Goal: Task Accomplishment & Management: Use online tool/utility

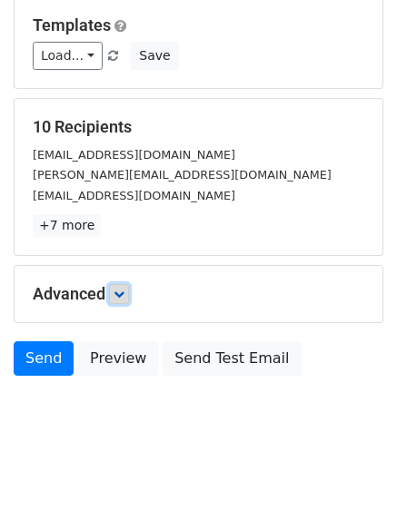
click at [122, 294] on icon at bounding box center [118, 294] width 11 height 11
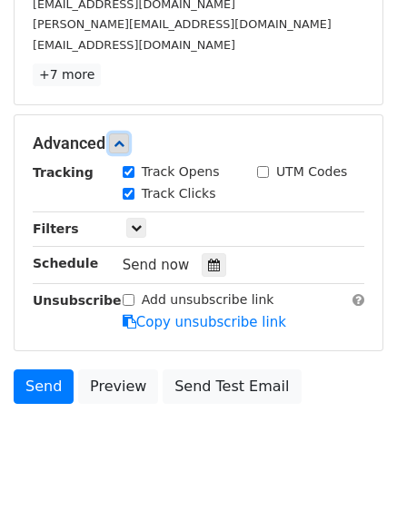
scroll to position [335, 0]
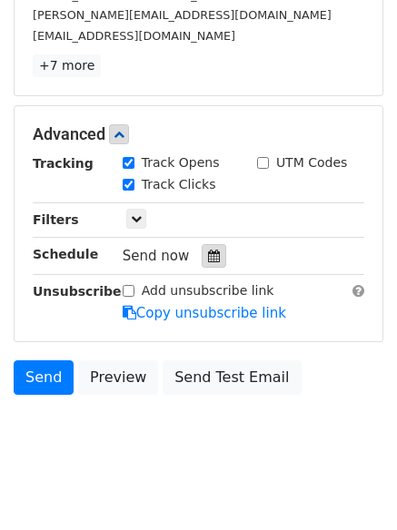
click at [202, 263] on div at bounding box center [214, 256] width 25 height 24
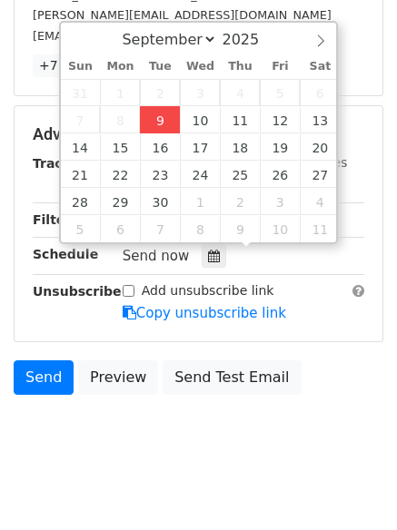
type input "2025-09-09 13:46"
type input "01"
type input "46"
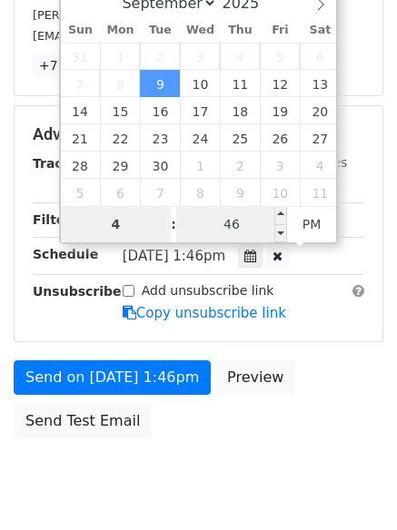
type input "4"
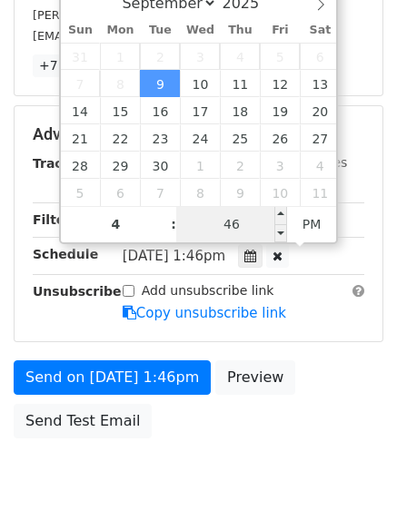
type input "2025-09-09 16:46"
type input "04"
click at [242, 229] on input "46" at bounding box center [231, 224] width 111 height 36
type input "0"
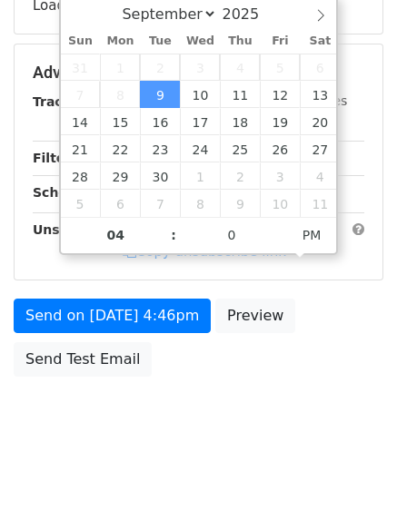
type input "2025-09-09 16:00"
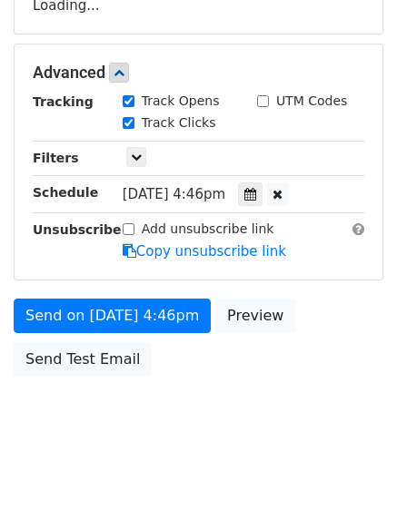
click at [205, 445] on body "New Campaign Daily emails left: 50 Google Sheet: Untitled spreadsheet Variables…" at bounding box center [198, 73] width 397 height 769
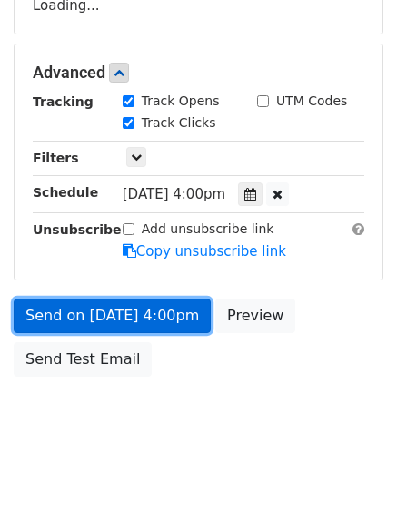
click at [157, 297] on form "Variables Copy/paste... {{Column A}} {{Column B}} {{Column C}} {{Column D}} Ema…" at bounding box center [199, 80] width 370 height 612
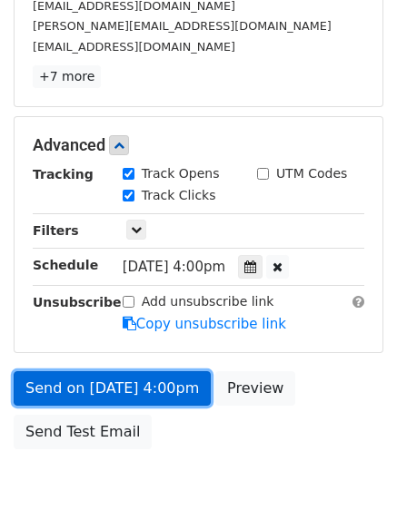
click at [162, 390] on link "Send on Sep 9 at 4:00pm" at bounding box center [112, 388] width 197 height 35
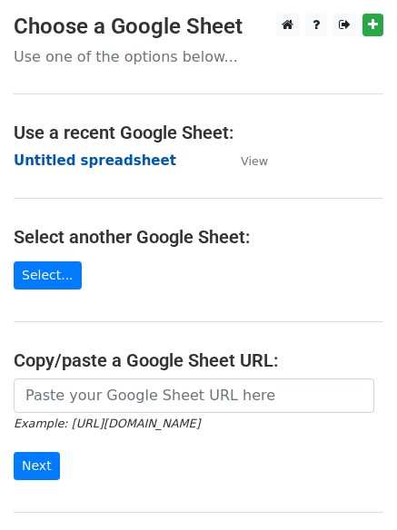
click at [110, 166] on strong "Untitled spreadsheet" at bounding box center [95, 161] width 163 height 16
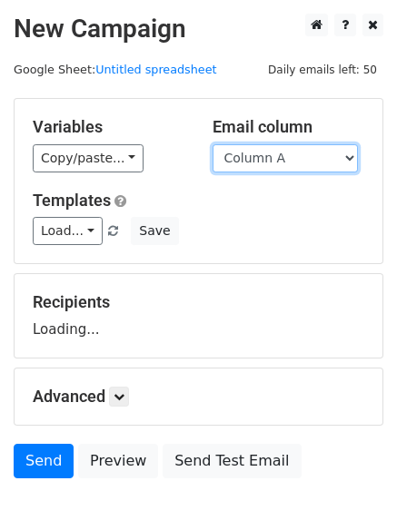
drag, startPoint x: 0, startPoint y: 0, endPoint x: 301, endPoint y: 150, distance: 335.8
click at [301, 150] on select "Column A Column B Column C Column D" at bounding box center [284, 158] width 145 height 28
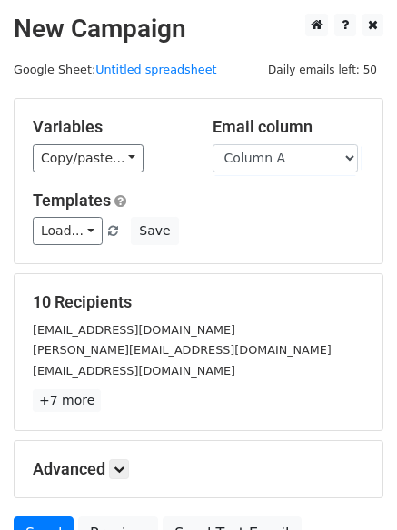
click at [281, 203] on h5 "Templates" at bounding box center [198, 201] width 331 height 20
click at [291, 153] on select "Column A Column B Column C Column D" at bounding box center [284, 158] width 145 height 28
click at [212, 144] on select "Column A Column B Column C Column D" at bounding box center [284, 158] width 145 height 28
click at [277, 164] on select "Column A Column B Column C Column D" at bounding box center [284, 158] width 145 height 28
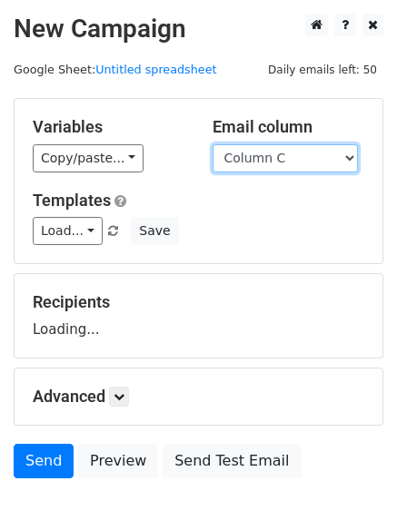
select select "Column B"
click at [212, 144] on select "Column A Column B Column C Column D" at bounding box center [284, 158] width 145 height 28
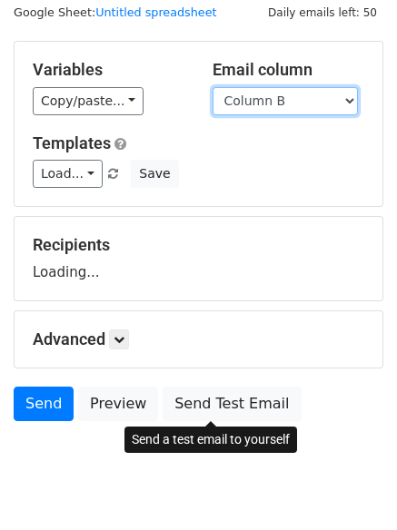
scroll to position [103, 0]
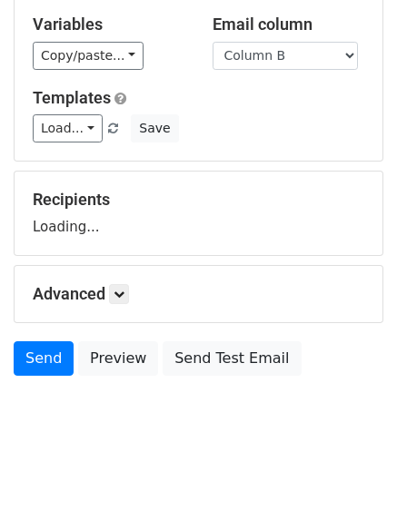
click at [125, 305] on div "Advanced Tracking Track Opens UTM Codes Track Clicks Filters Only include sprea…" at bounding box center [199, 294] width 368 height 56
click at [125, 297] on form "Variables Copy/paste... {{Column A}} {{Column B}} {{Column C}} {{Column D}} Ema…" at bounding box center [199, 190] width 370 height 390
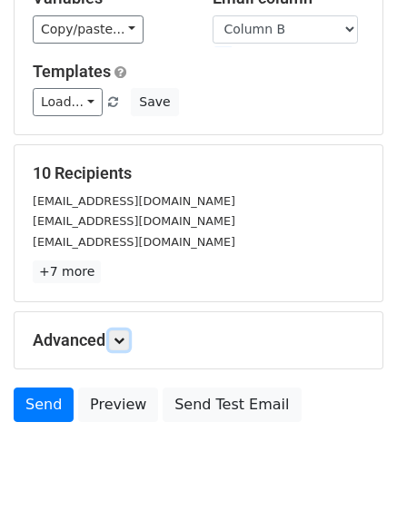
scroll to position [175, 0]
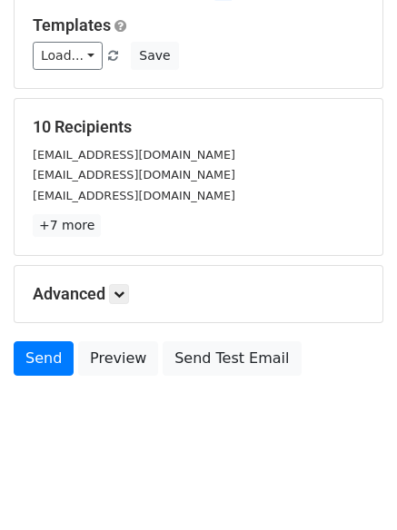
click at [105, 299] on h5 "Advanced" at bounding box center [198, 294] width 331 height 20
click at [124, 293] on icon at bounding box center [118, 294] width 11 height 11
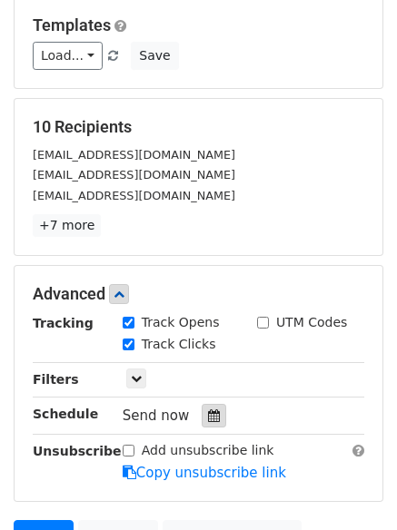
click at [208, 414] on icon at bounding box center [214, 415] width 12 height 13
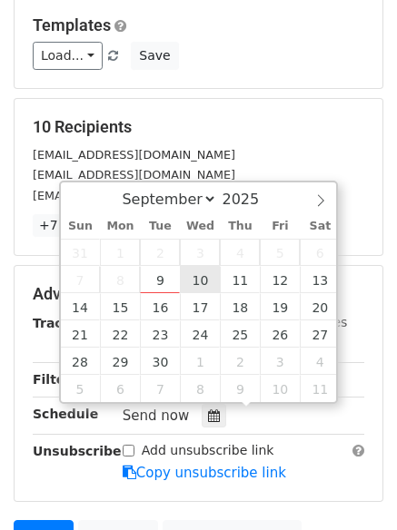
type input "2025-09-10 12:00"
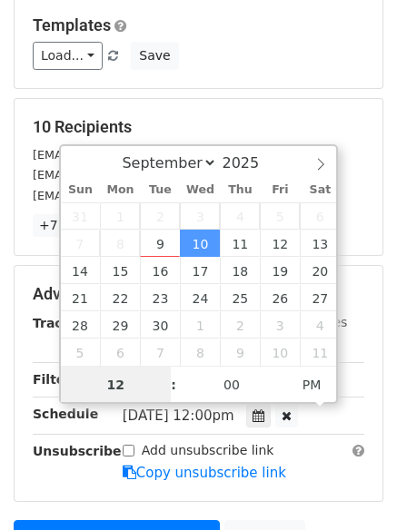
scroll to position [1, 0]
type input "5"
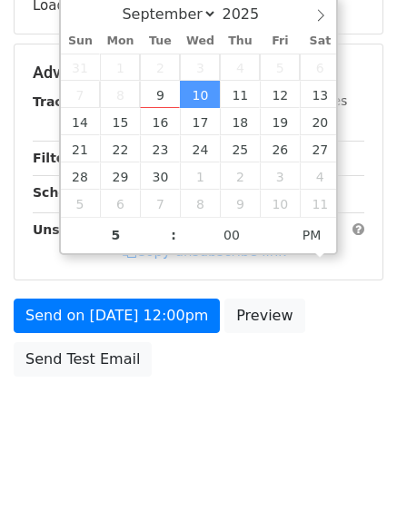
type input "2025-09-10 17:00"
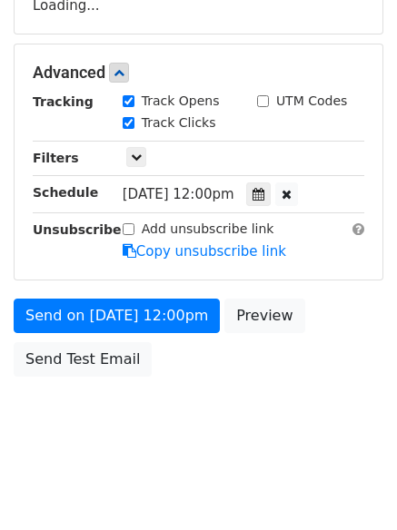
click at [213, 436] on body "New Campaign Daily emails left: 50 Google Sheet: Untitled spreadsheet Variables…" at bounding box center [198, 73] width 397 height 769
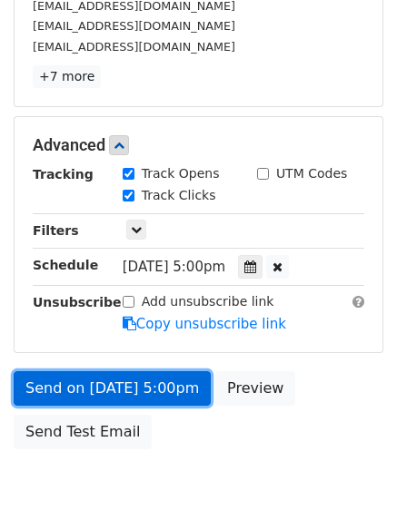
click at [137, 398] on link "Send on Sep 10 at 5:00pm" at bounding box center [112, 388] width 197 height 35
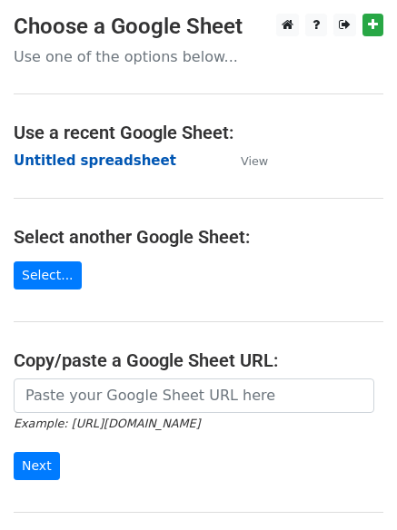
click at [133, 163] on strong "Untitled spreadsheet" at bounding box center [95, 161] width 163 height 16
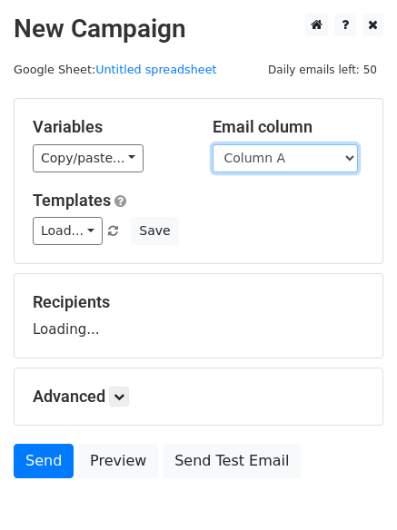
click at [280, 163] on select "Column A Column B Column C Column D" at bounding box center [284, 158] width 145 height 28
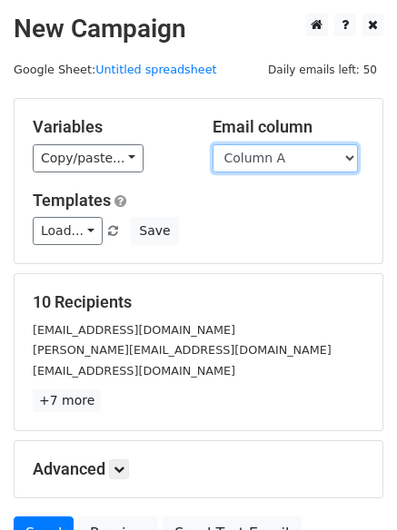
click at [286, 155] on select "Column A Column B Column C Column D" at bounding box center [284, 158] width 145 height 28
select select "Column C"
click at [212, 144] on select "Column A Column B Column C Column D" at bounding box center [284, 158] width 145 height 28
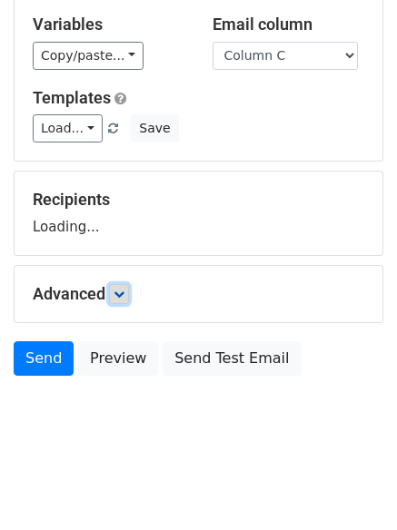
click at [124, 292] on icon at bounding box center [118, 294] width 11 height 11
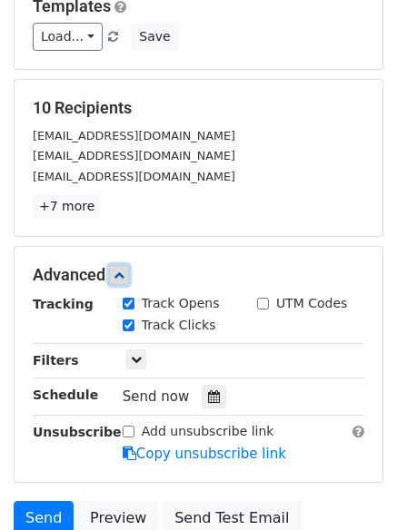
scroll to position [337, 0]
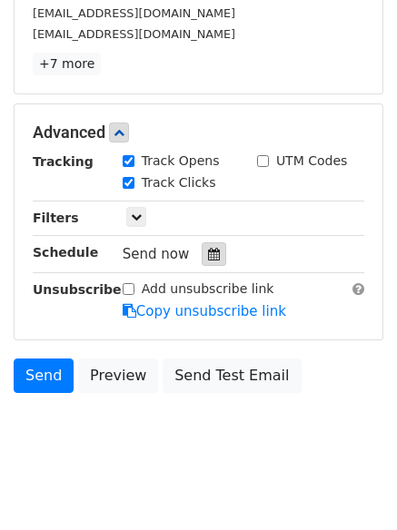
click at [210, 256] on icon at bounding box center [214, 254] width 12 height 13
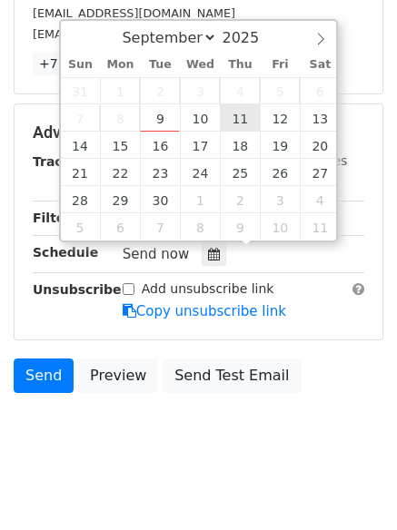
type input "2025-09-11 12:00"
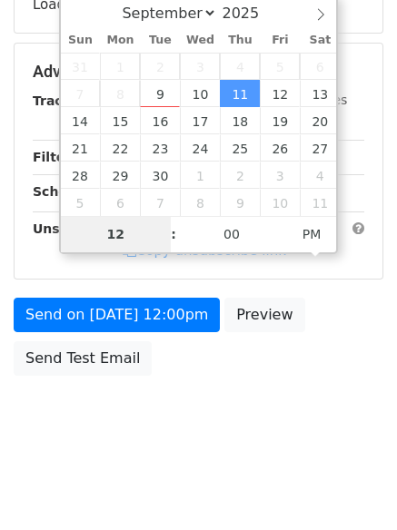
scroll to position [324, 0]
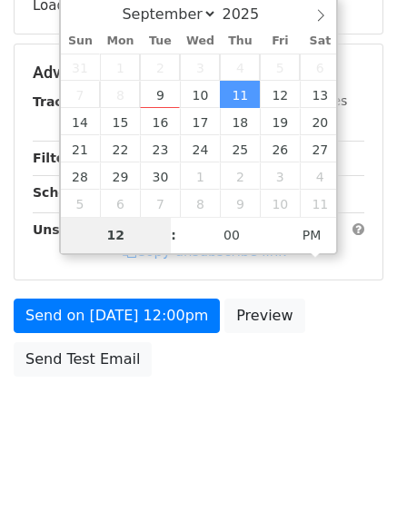
type input "6"
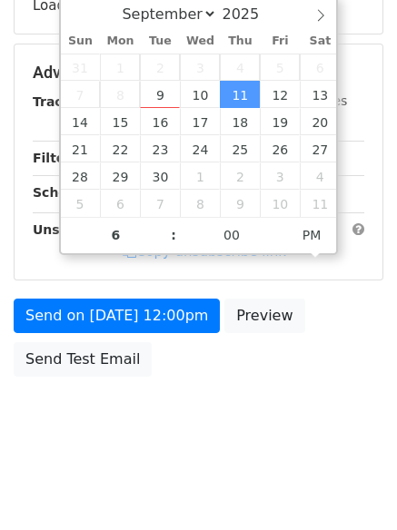
type input "2025-09-11 18:00"
click at [212, 457] on body "New Campaign Daily emails left: 50 Google Sheet: Untitled spreadsheet Variables…" at bounding box center [198, 73] width 397 height 769
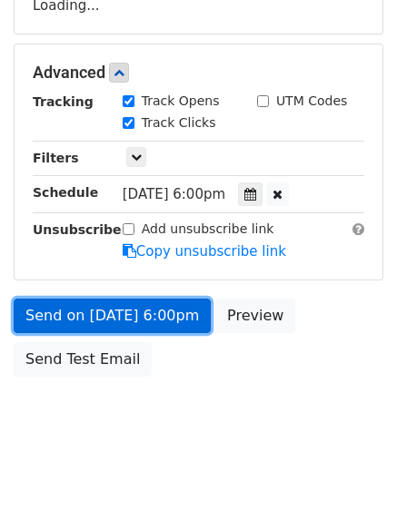
click at [159, 313] on link "Send on Sep 11 at 6:00pm" at bounding box center [112, 316] width 197 height 35
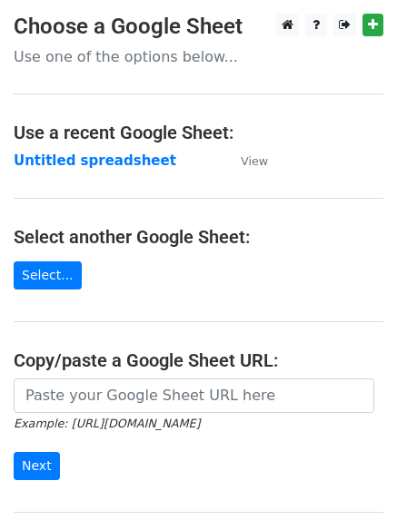
click at [115, 163] on strong "Untitled spreadsheet" at bounding box center [95, 161] width 163 height 16
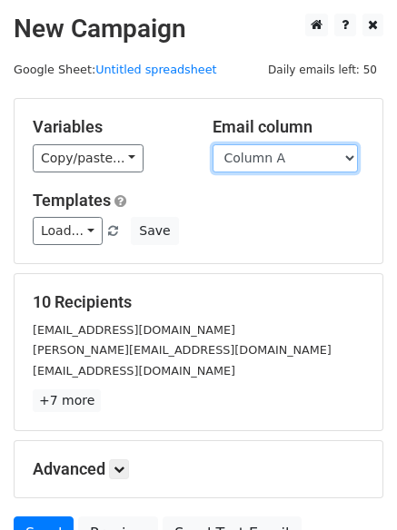
click at [305, 162] on select "Column A Column B Column C Column D" at bounding box center [284, 158] width 145 height 28
select select "Column D"
click at [212, 144] on select "Column A Column B Column C Column D" at bounding box center [284, 158] width 145 height 28
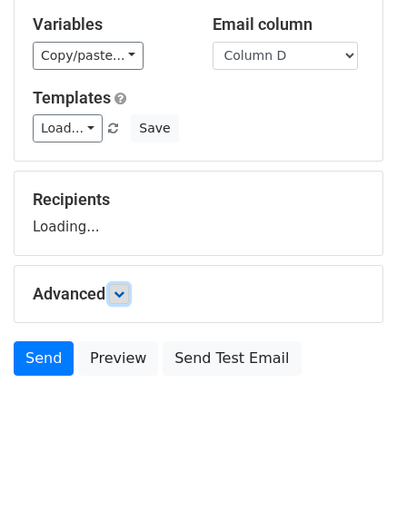
click at [119, 295] on icon at bounding box center [118, 294] width 11 height 11
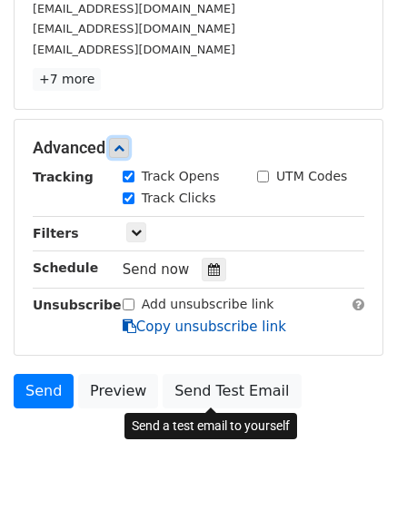
scroll to position [340, 0]
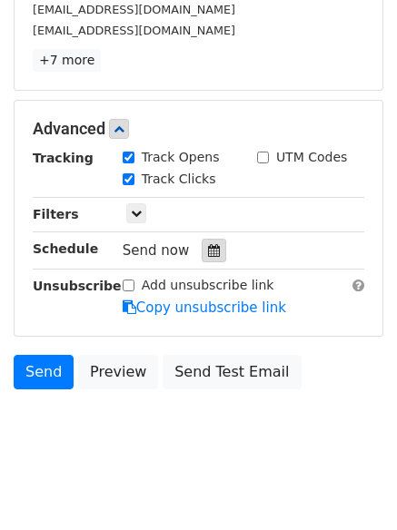
click at [211, 252] on icon at bounding box center [214, 250] width 12 height 13
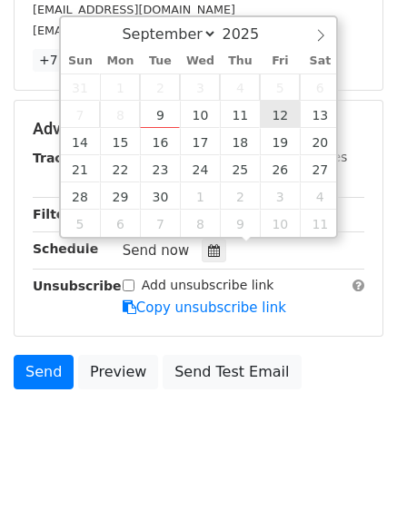
type input "[DATE] 12:00"
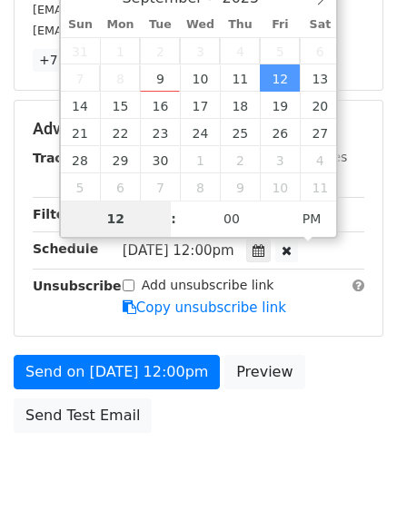
scroll to position [324, 0]
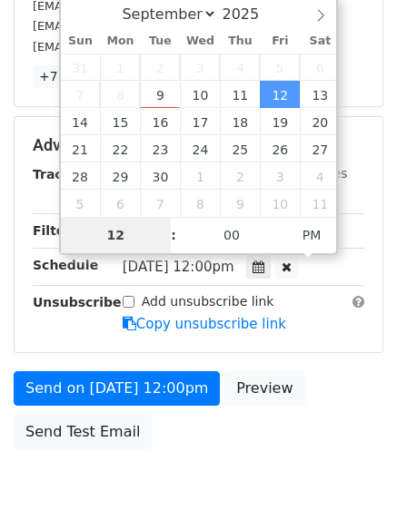
type input "7"
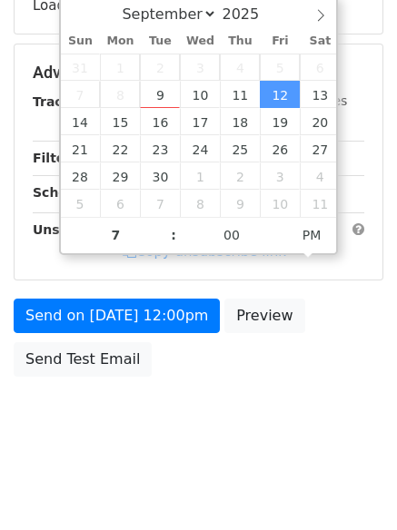
type input "[DATE] 19:00"
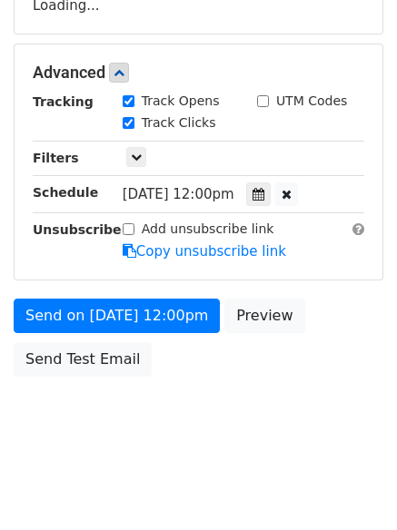
drag, startPoint x: 173, startPoint y: 382, endPoint x: 163, endPoint y: 446, distance: 64.3
click at [173, 382] on div "Send on [DATE] 12:00pm Preview Send Test Email" at bounding box center [198, 342] width 397 height 87
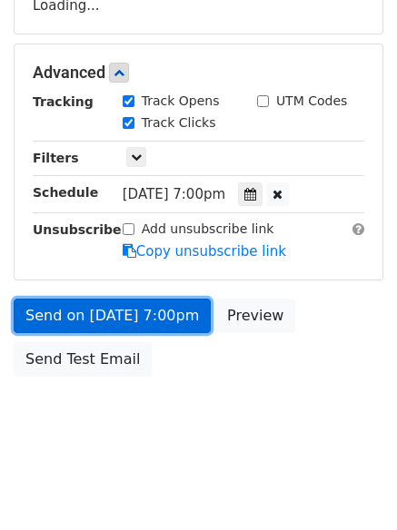
click at [157, 317] on link "Send on [DATE] 7:00pm" at bounding box center [112, 316] width 197 height 35
